Goal: Information Seeking & Learning: Learn about a topic

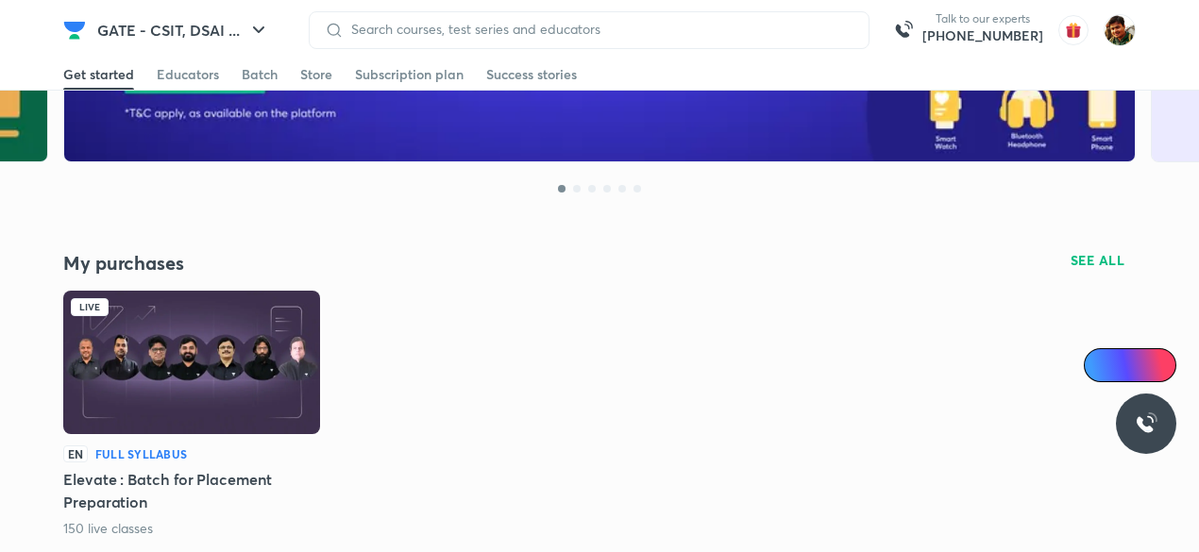
scroll to position [378, 0]
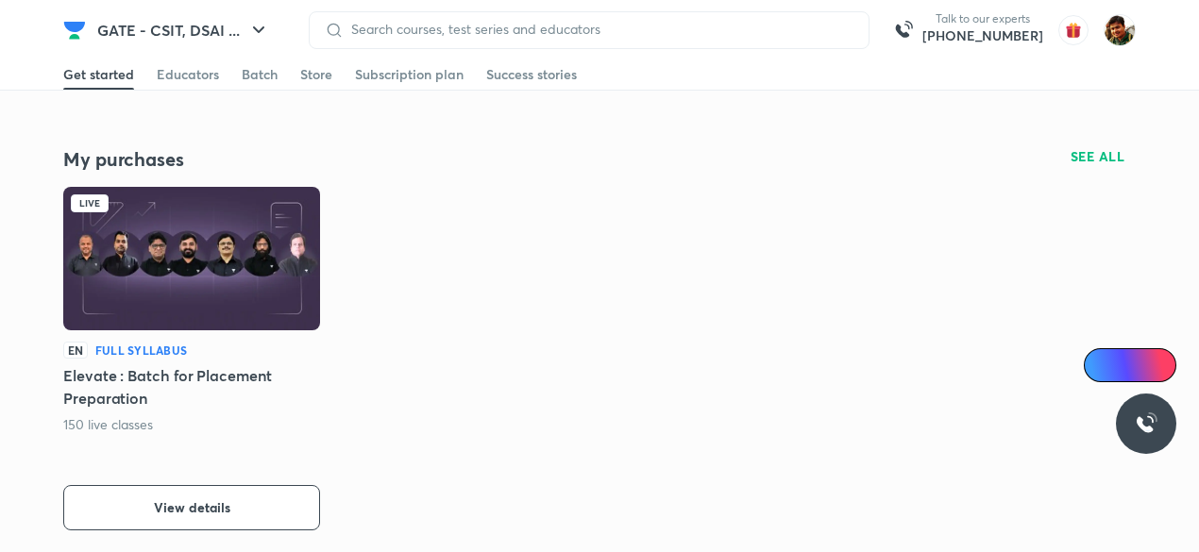
click at [211, 259] on img at bounding box center [191, 258] width 257 height 143
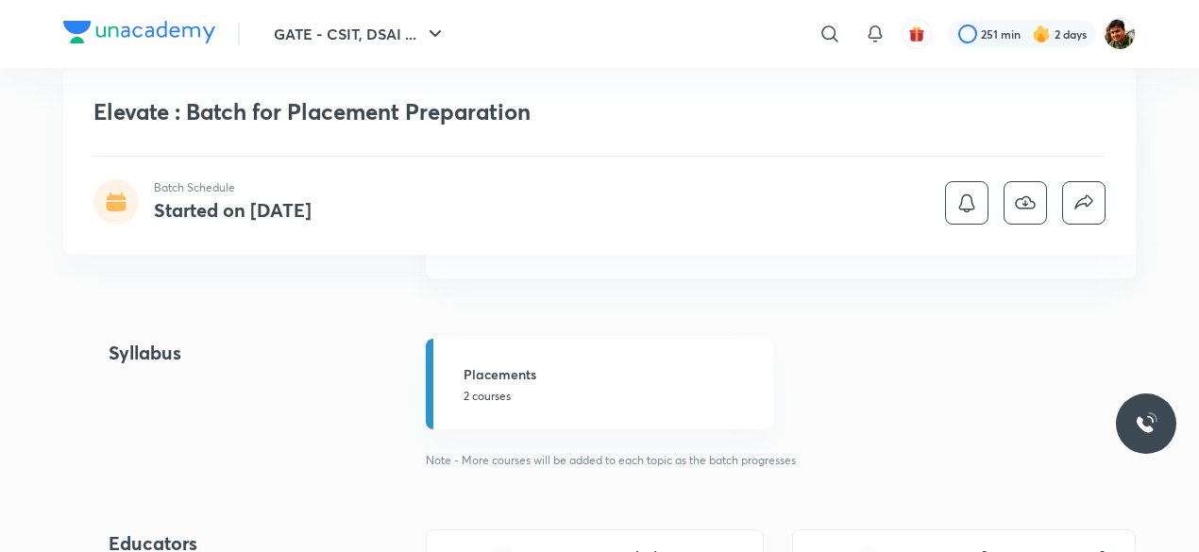
scroll to position [755, 0]
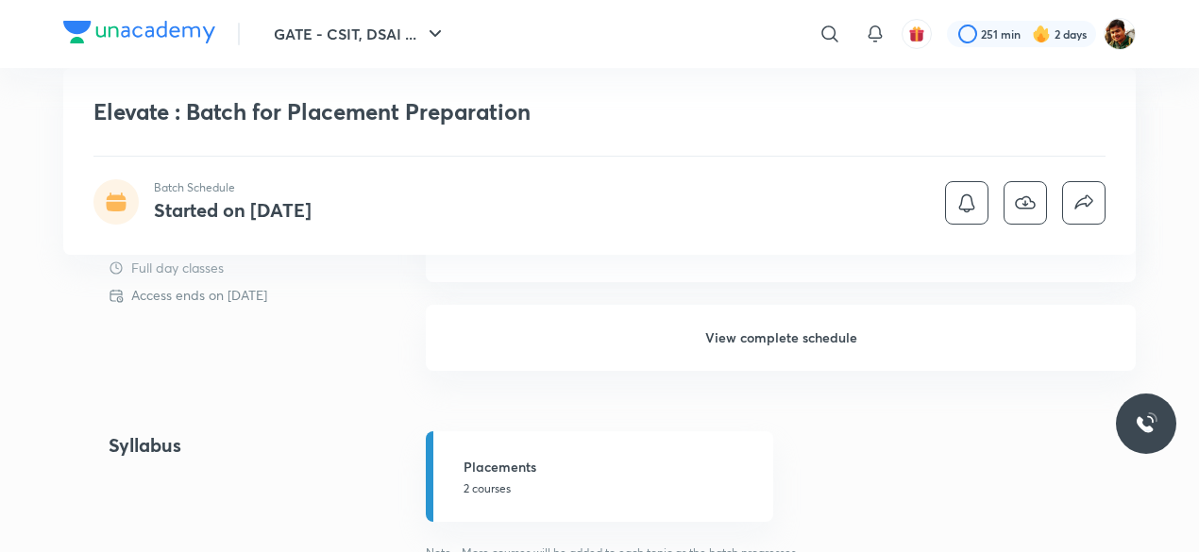
click at [764, 339] on h6 "View complete schedule" at bounding box center [781, 338] width 710 height 66
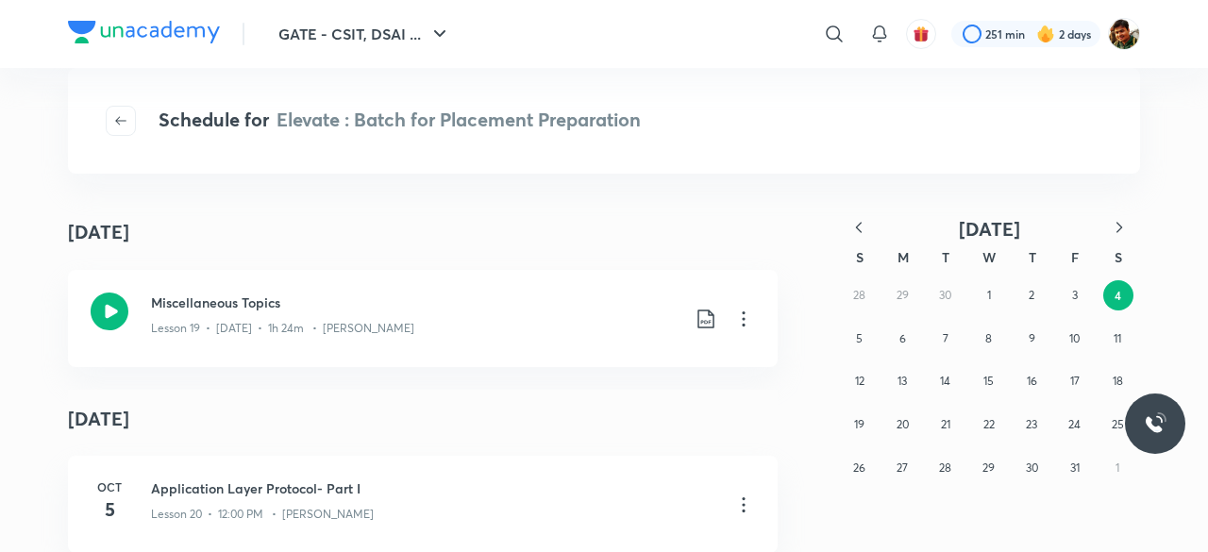
click at [860, 224] on icon "button" at bounding box center [858, 227] width 19 height 19
click at [858, 224] on icon "button" at bounding box center [858, 227] width 19 height 19
click at [853, 224] on icon "button" at bounding box center [858, 227] width 19 height 19
click at [1072, 297] on abbr "4" at bounding box center [1074, 295] width 7 height 14
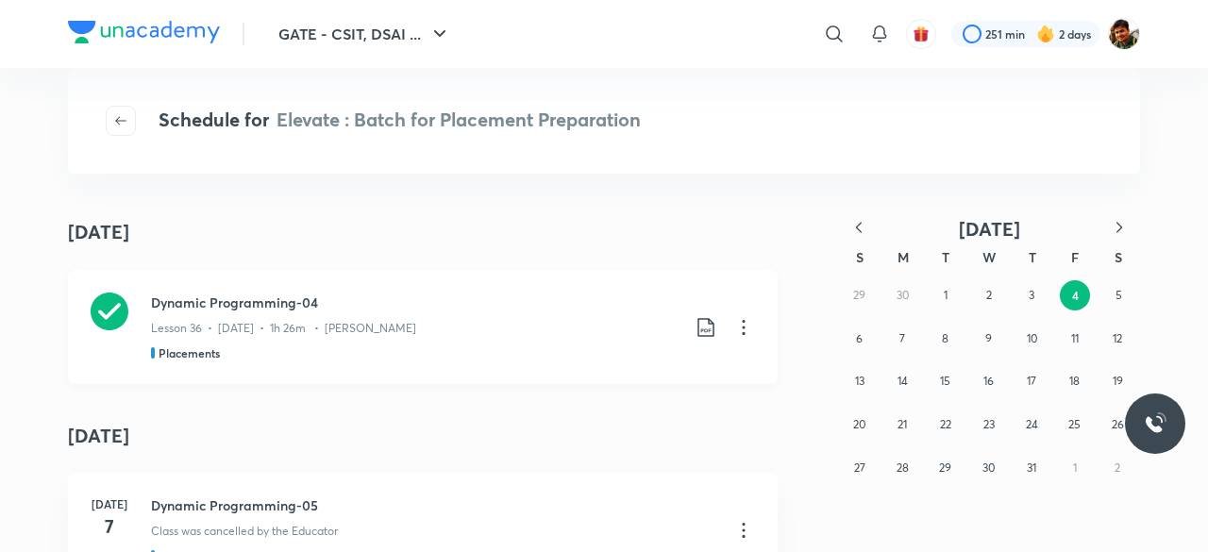
click at [109, 315] on icon at bounding box center [110, 312] width 38 height 38
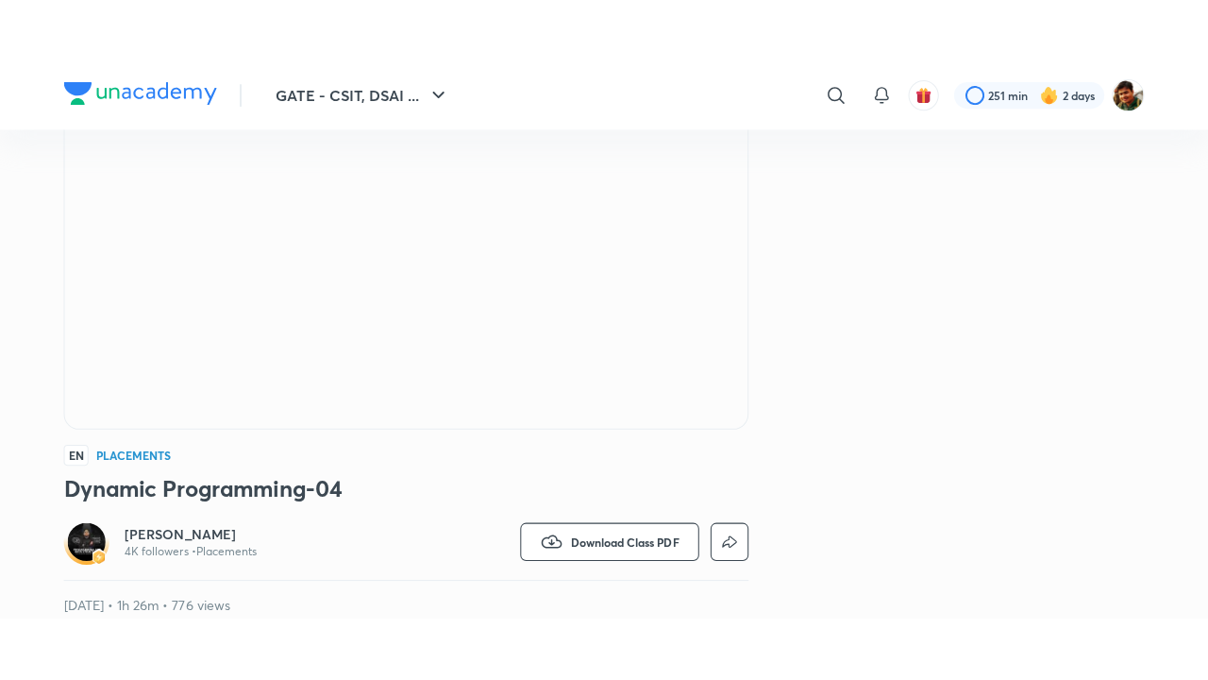
scroll to position [283, 0]
